Goal: Information Seeking & Learning: Find specific fact

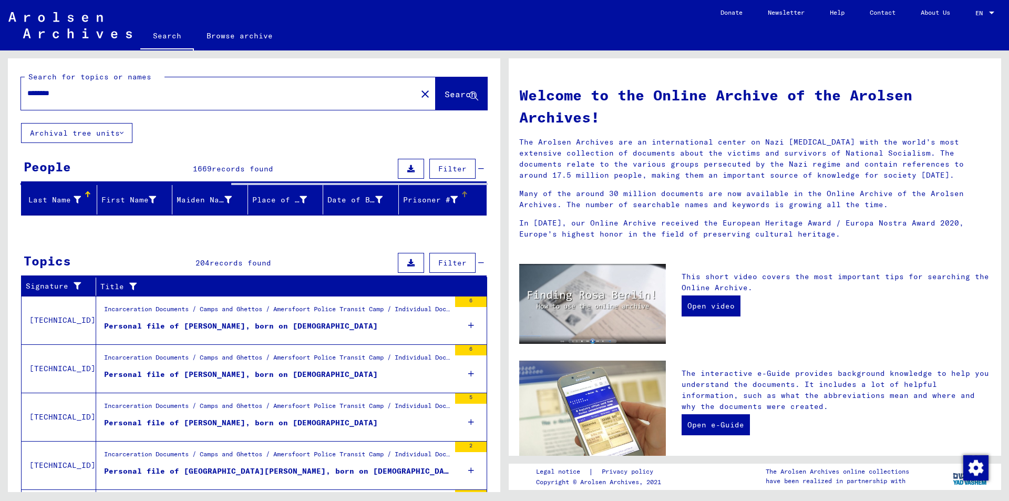
click at [430, 198] on div "Prisoner #" at bounding box center [430, 199] width 55 height 11
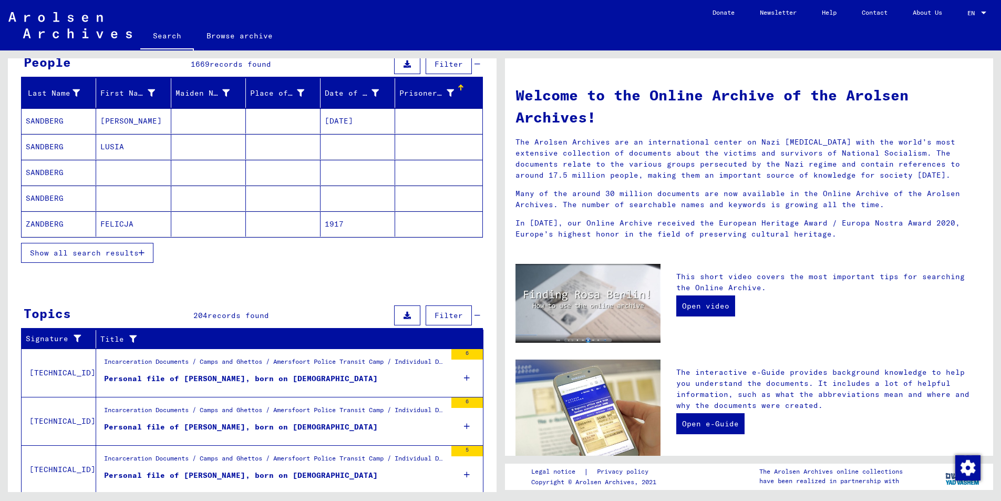
scroll to position [105, 0]
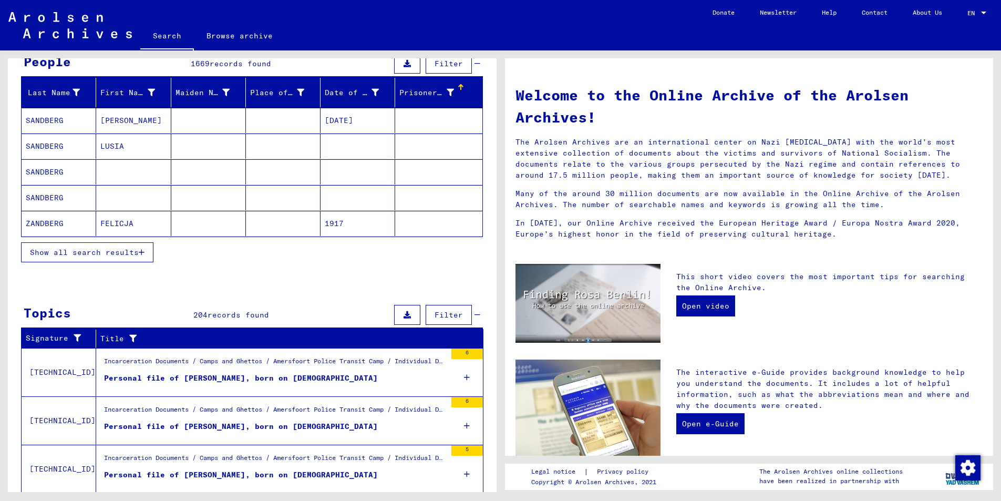
click at [434, 317] on span "Filter" at bounding box center [448, 314] width 28 height 9
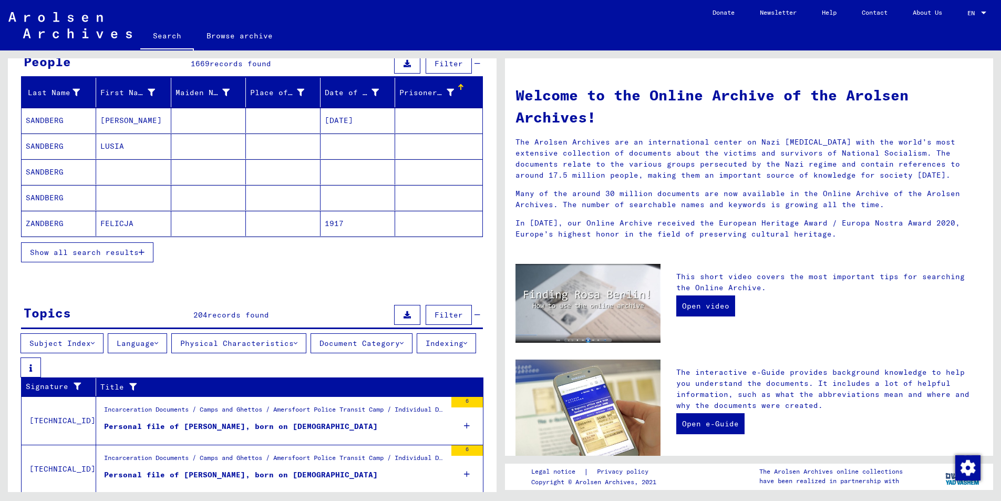
click at [434, 317] on span "Filter" at bounding box center [448, 314] width 28 height 9
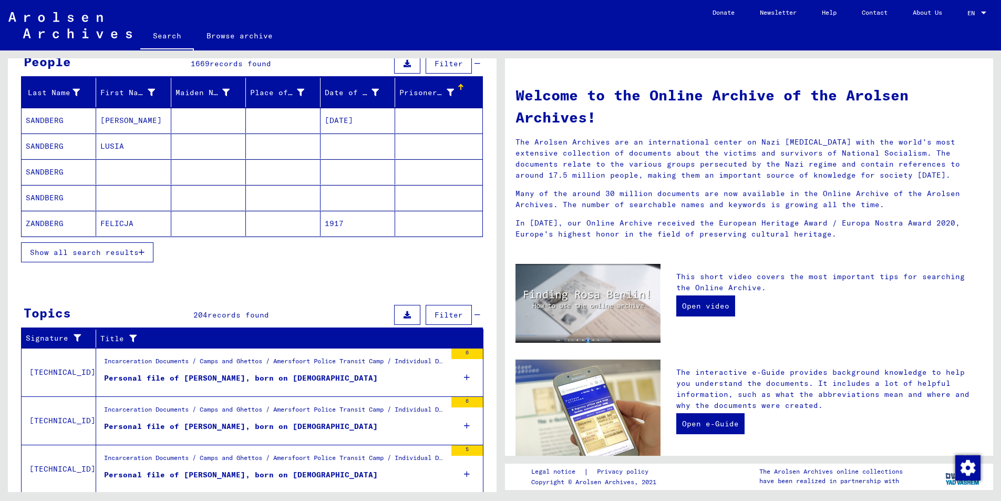
click at [407, 314] on button at bounding box center [407, 315] width 26 height 20
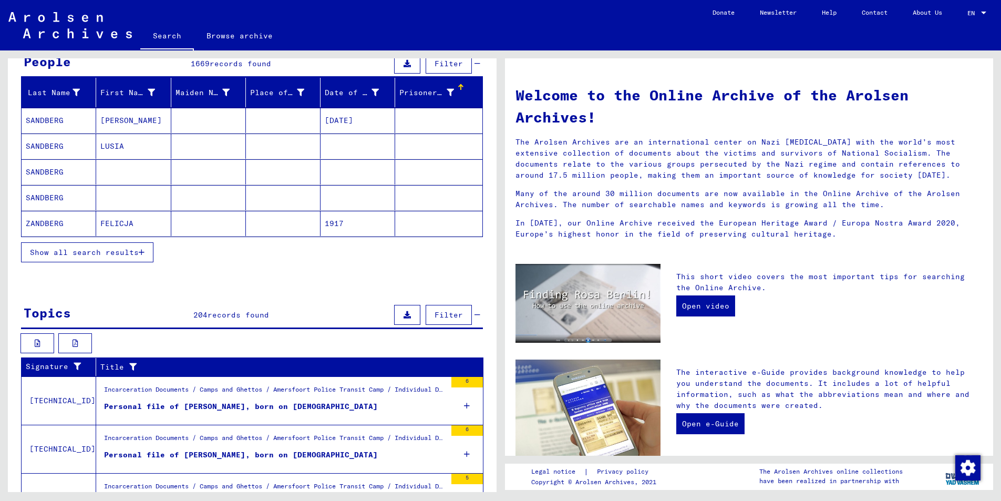
click at [407, 314] on button at bounding box center [407, 315] width 26 height 20
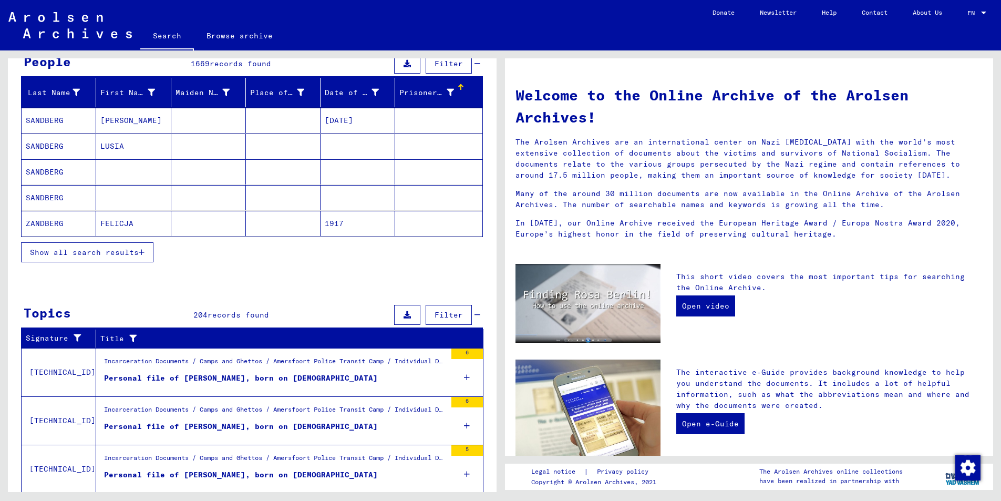
click at [434, 316] on span "Filter" at bounding box center [448, 314] width 28 height 9
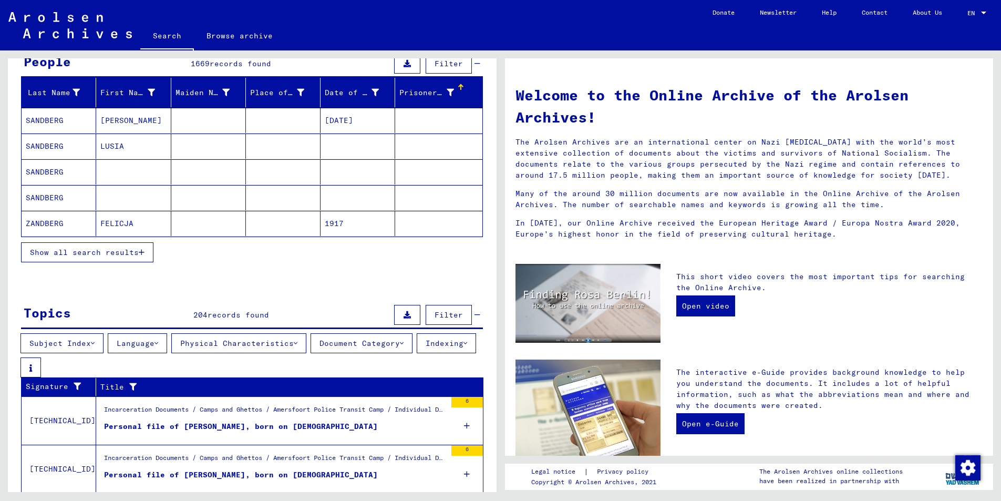
click at [434, 316] on span "Filter" at bounding box center [448, 314] width 28 height 9
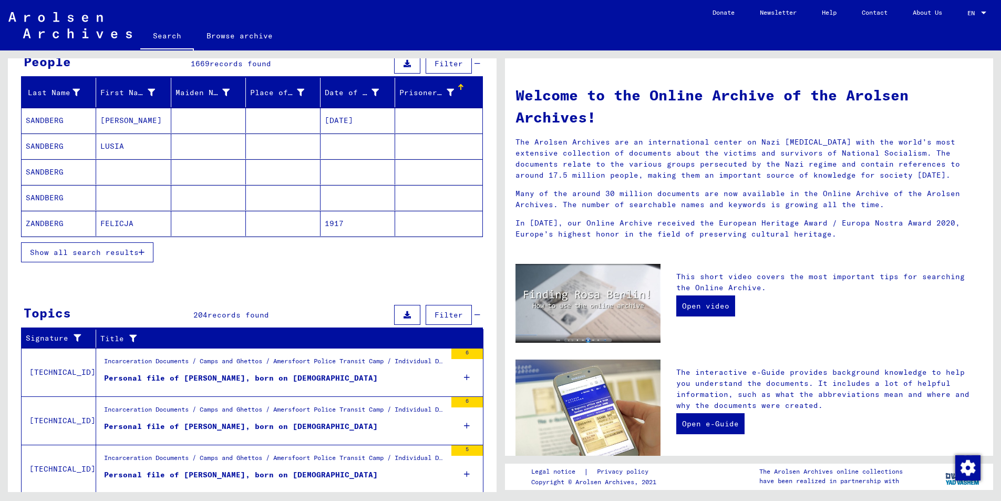
click at [486, 314] on yv-its-grid-expansion-panel "Topics 204 records found Filter Signature Title [TECHNICAL_ID] Incarceration Do…" at bounding box center [252, 465] width 489 height 327
click at [471, 317] on div "Topics 204 records found Filter" at bounding box center [252, 315] width 462 height 27
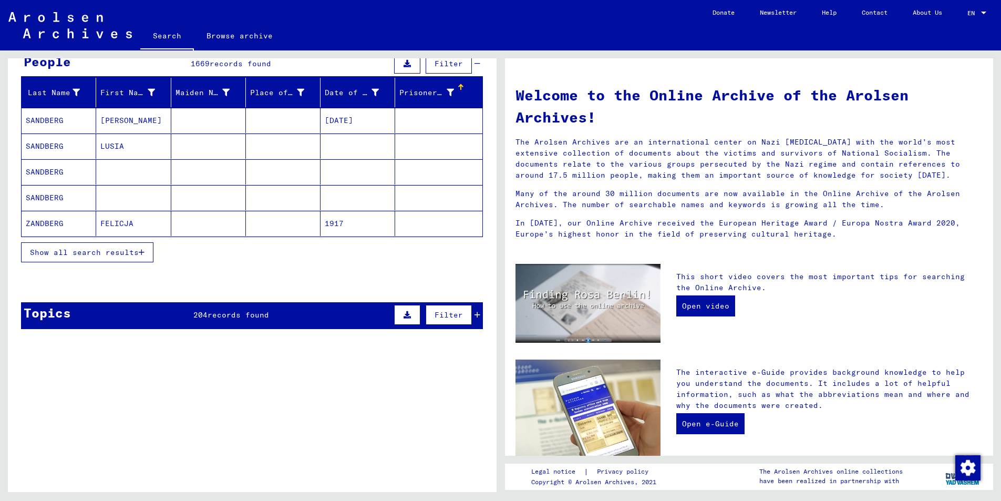
click at [474, 317] on icon at bounding box center [477, 314] width 6 height 7
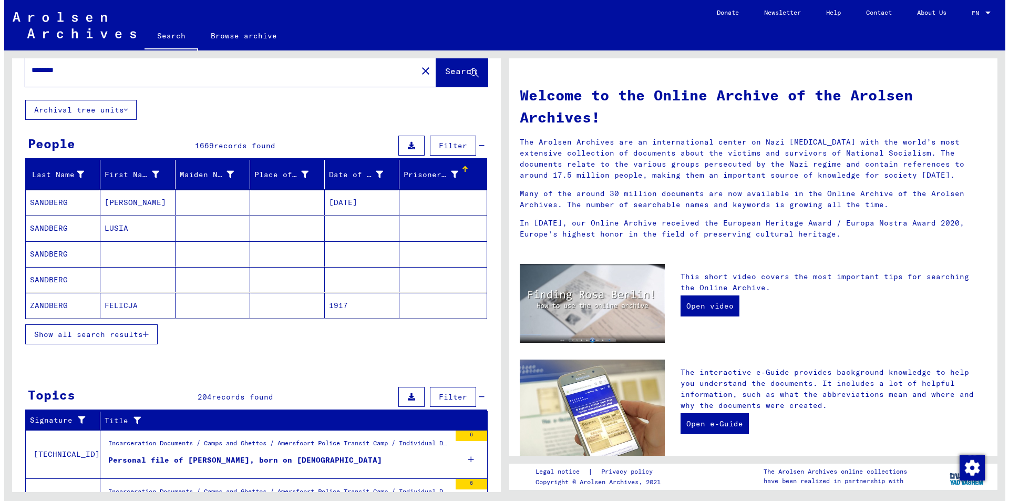
scroll to position [0, 0]
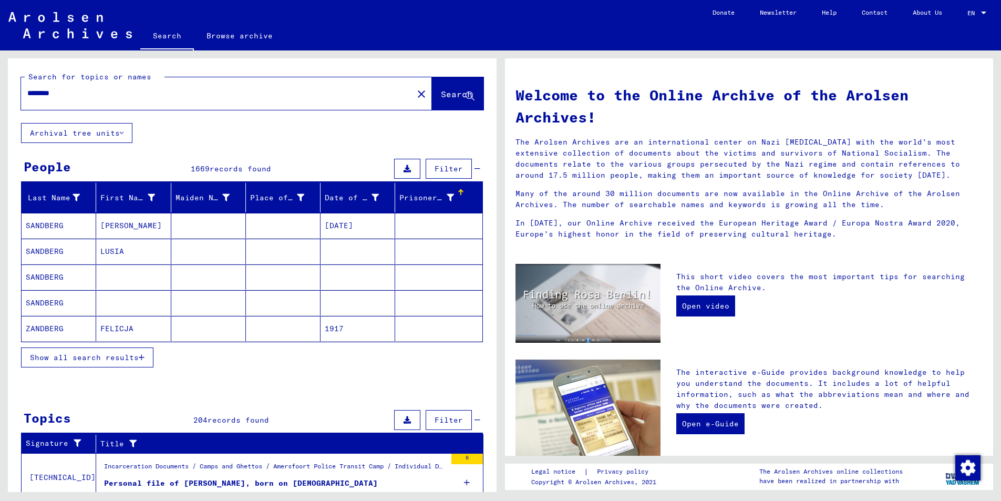
click at [426, 199] on div "Prisoner #" at bounding box center [426, 197] width 54 height 11
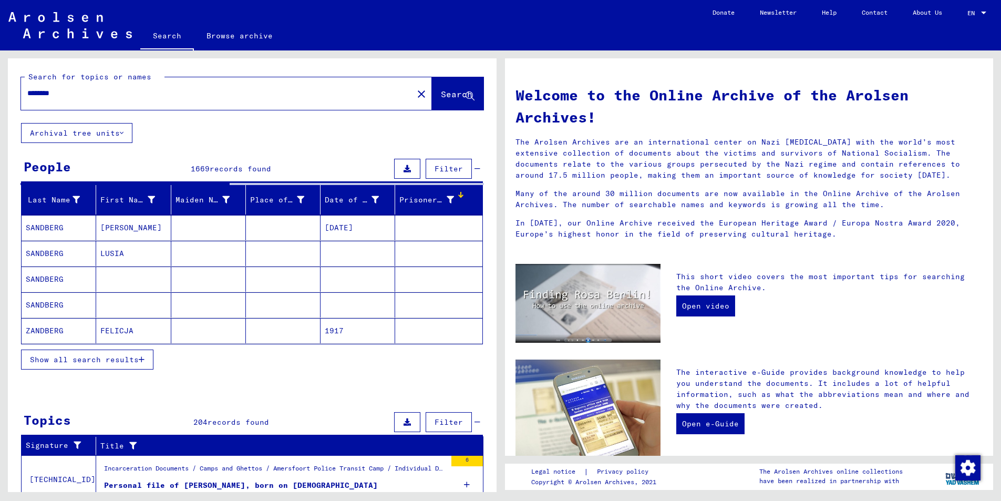
click at [446, 202] on icon at bounding box center [449, 199] width 7 height 7
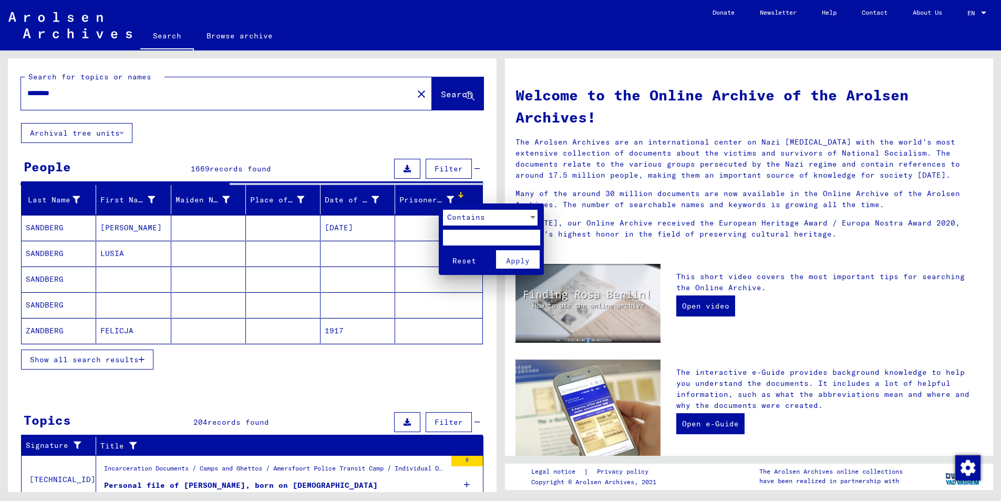
click at [473, 241] on input "text" at bounding box center [491, 238] width 97 height 16
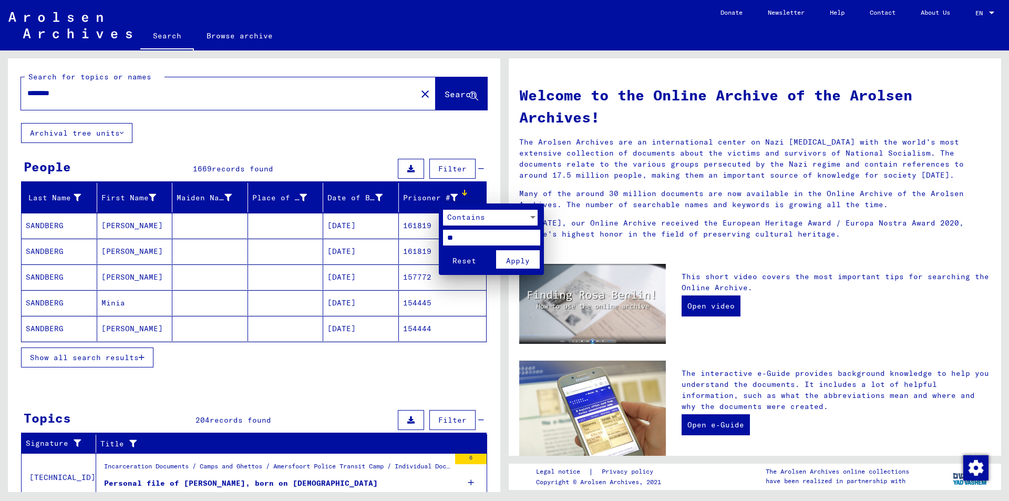
type input "*"
type input "***"
click at [443, 250] on button "Reset" at bounding box center [465, 259] width 44 height 18
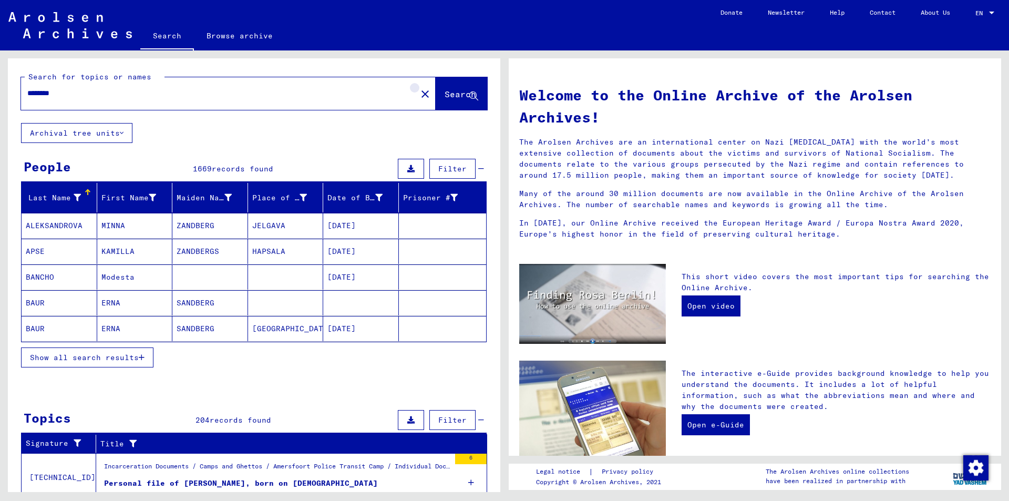
click at [419, 95] on mat-icon "close" at bounding box center [425, 94] width 13 height 13
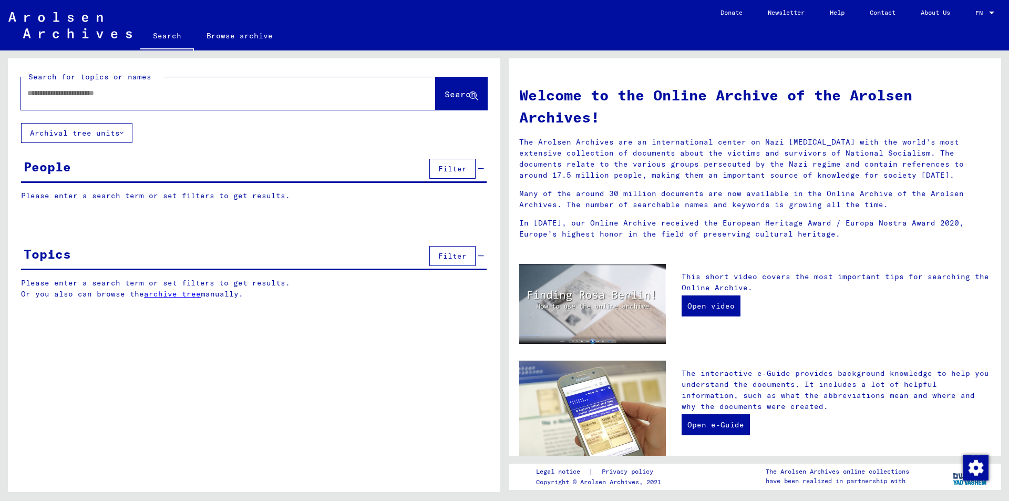
click at [226, 89] on input "text" at bounding box center [215, 93] width 377 height 11
type input "****"
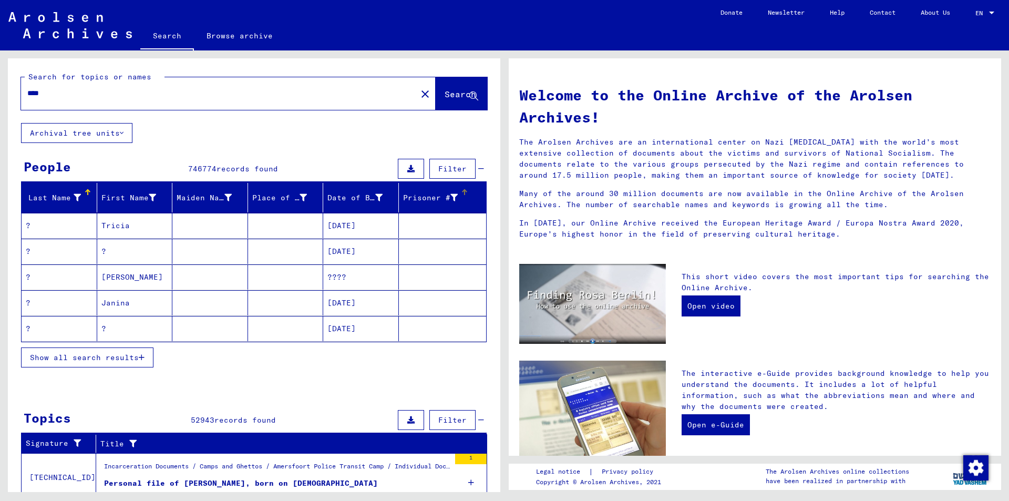
click at [451, 200] on div "Prisoner #" at bounding box center [432, 197] width 58 height 11
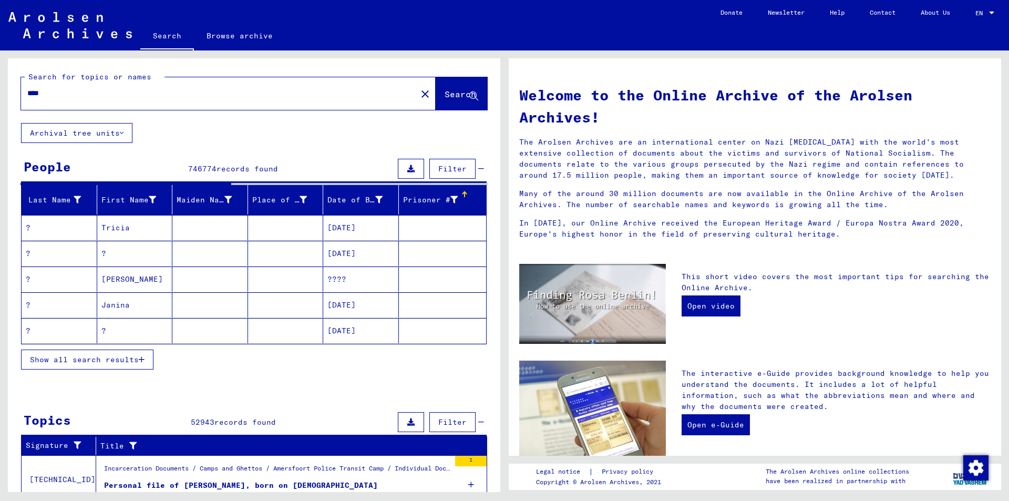
click at [445, 193] on mat-header-cell "Prisoner #" at bounding box center [443, 199] width 88 height 29
click at [438, 195] on div "Prisoner #" at bounding box center [430, 199] width 55 height 11
click at [449, 164] on span "Filter" at bounding box center [452, 168] width 28 height 9
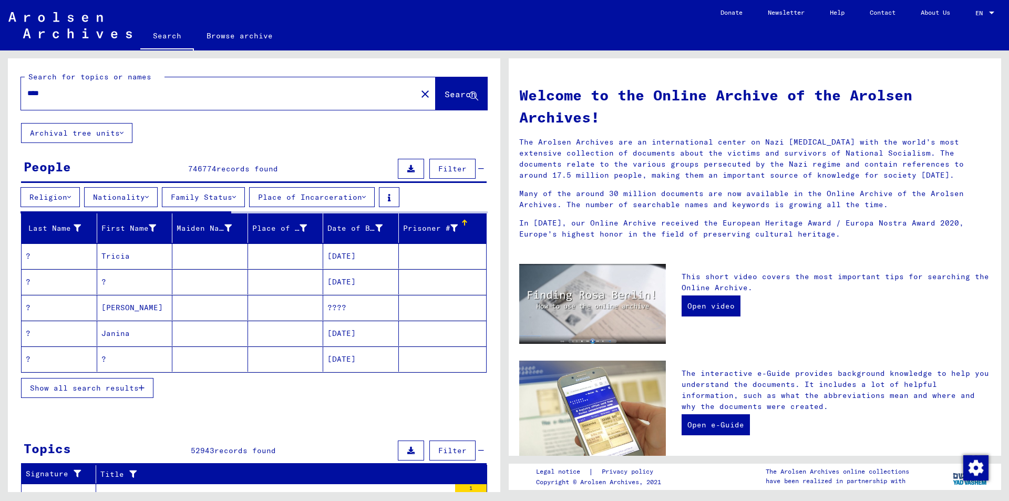
click at [429, 216] on mat-header-cell "Prisoner #" at bounding box center [443, 227] width 88 height 29
click at [440, 224] on div "Prisoner #" at bounding box center [430, 228] width 55 height 11
click at [462, 222] on div at bounding box center [463, 221] width 3 height 3
click at [432, 228] on div "Prisoner #" at bounding box center [430, 228] width 55 height 11
click at [451, 232] on div "Prisoner #" at bounding box center [432, 228] width 58 height 11
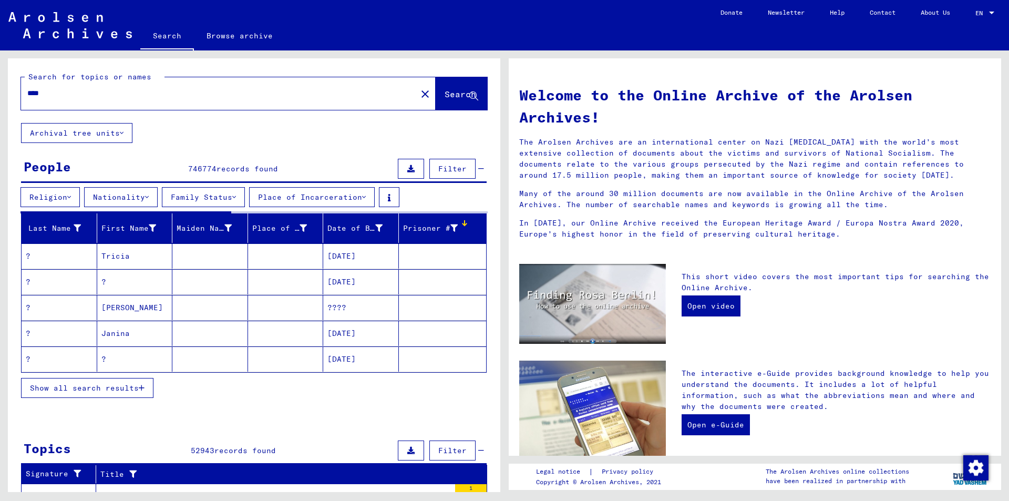
click at [451, 232] on div "Prisoner #" at bounding box center [432, 228] width 58 height 11
